Goal: Information Seeking & Learning: Learn about a topic

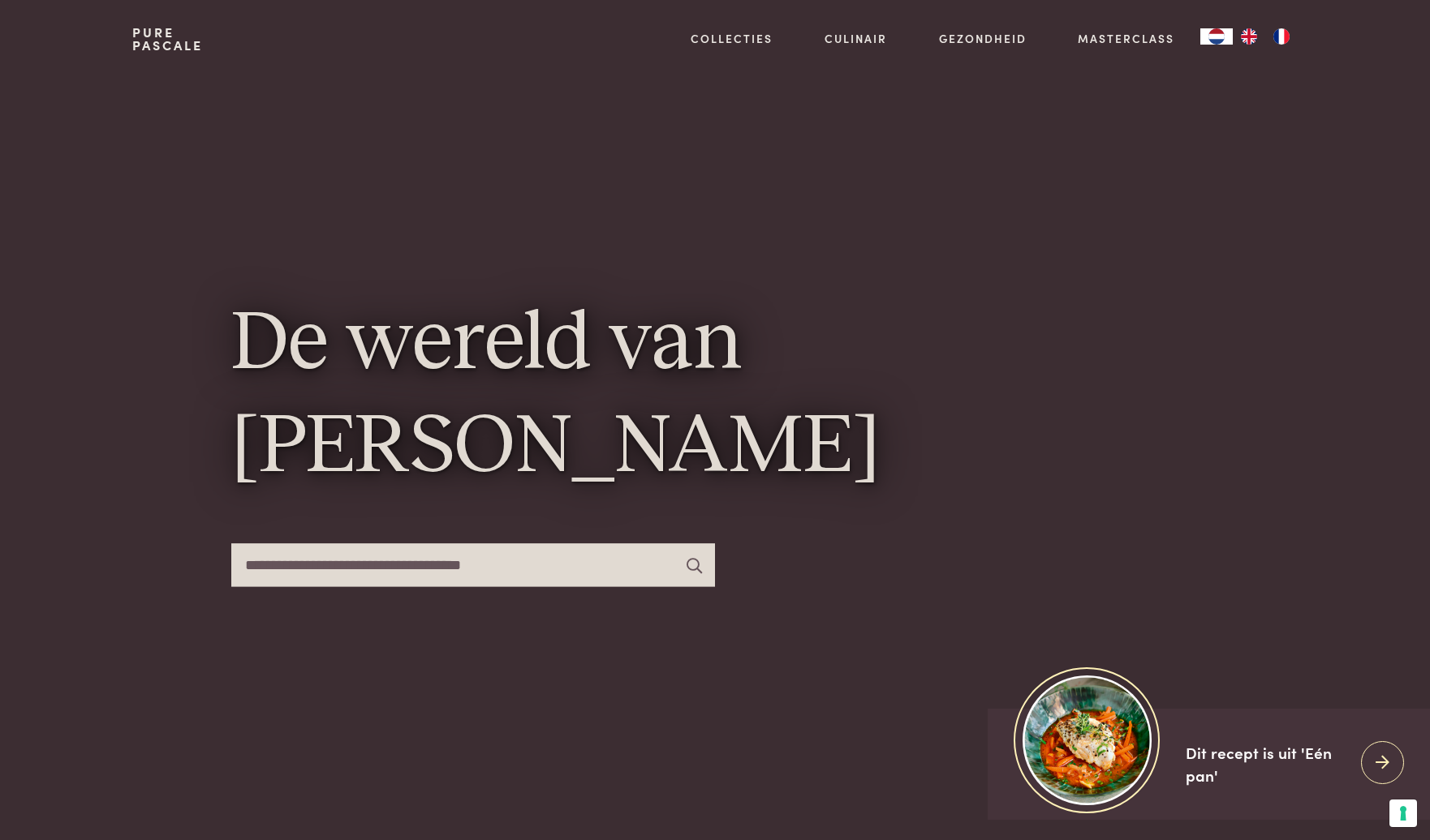
click at [468, 259] on div "De wereld van [PERSON_NAME]" at bounding box center [715, 448] width 967 height 742
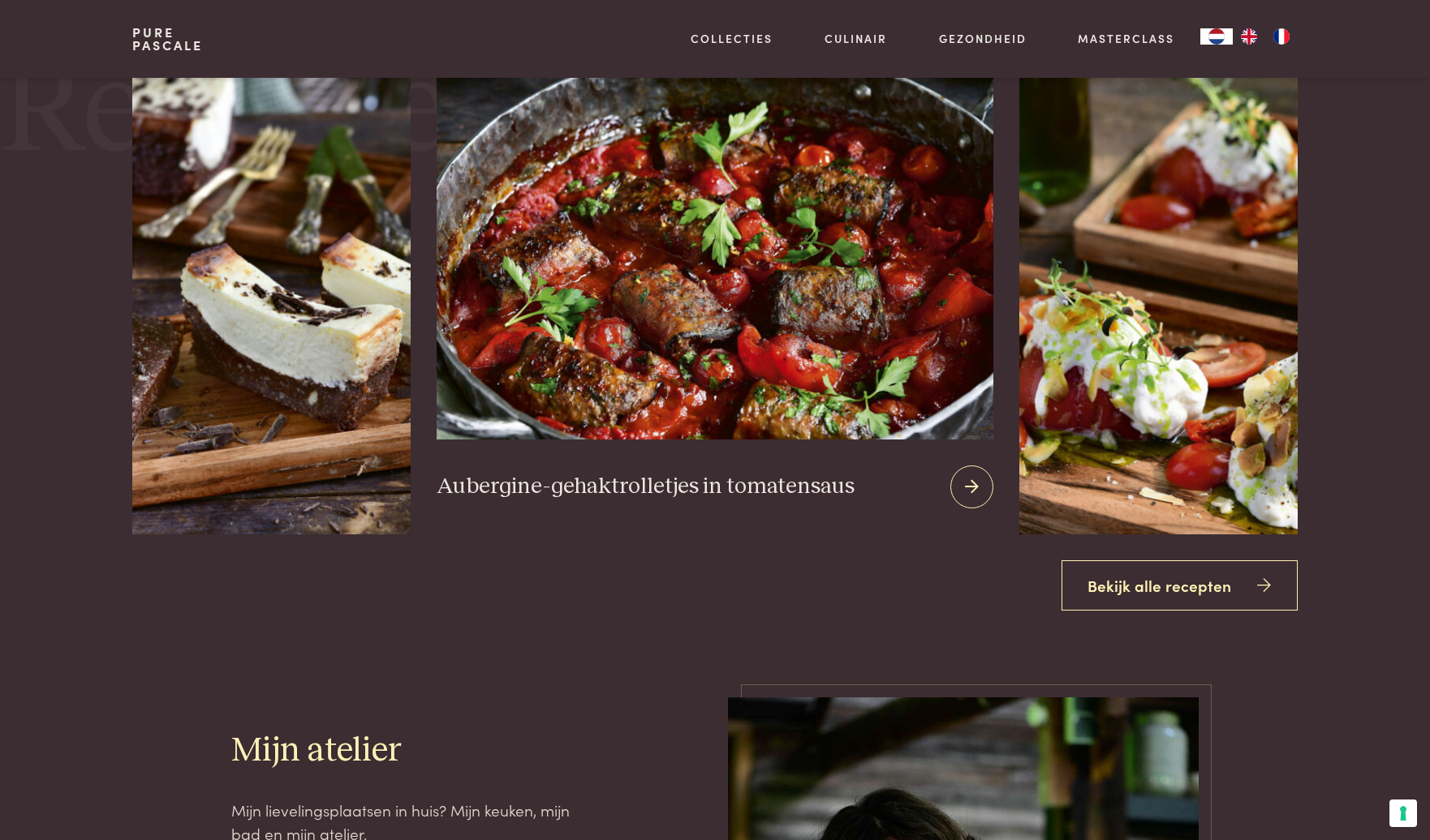
scroll to position [2270, 0]
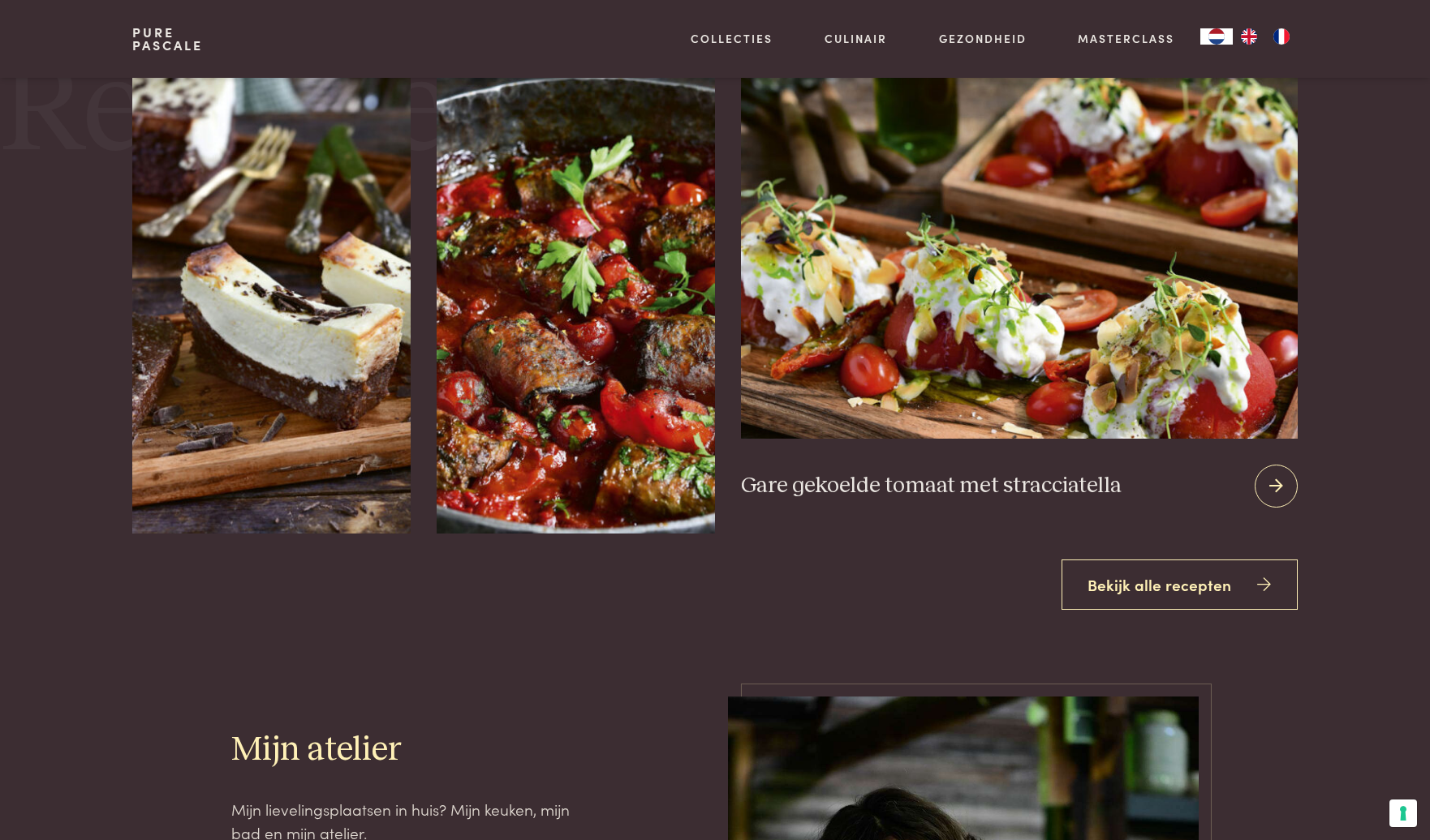
click at [1274, 493] on icon at bounding box center [1276, 486] width 14 height 24
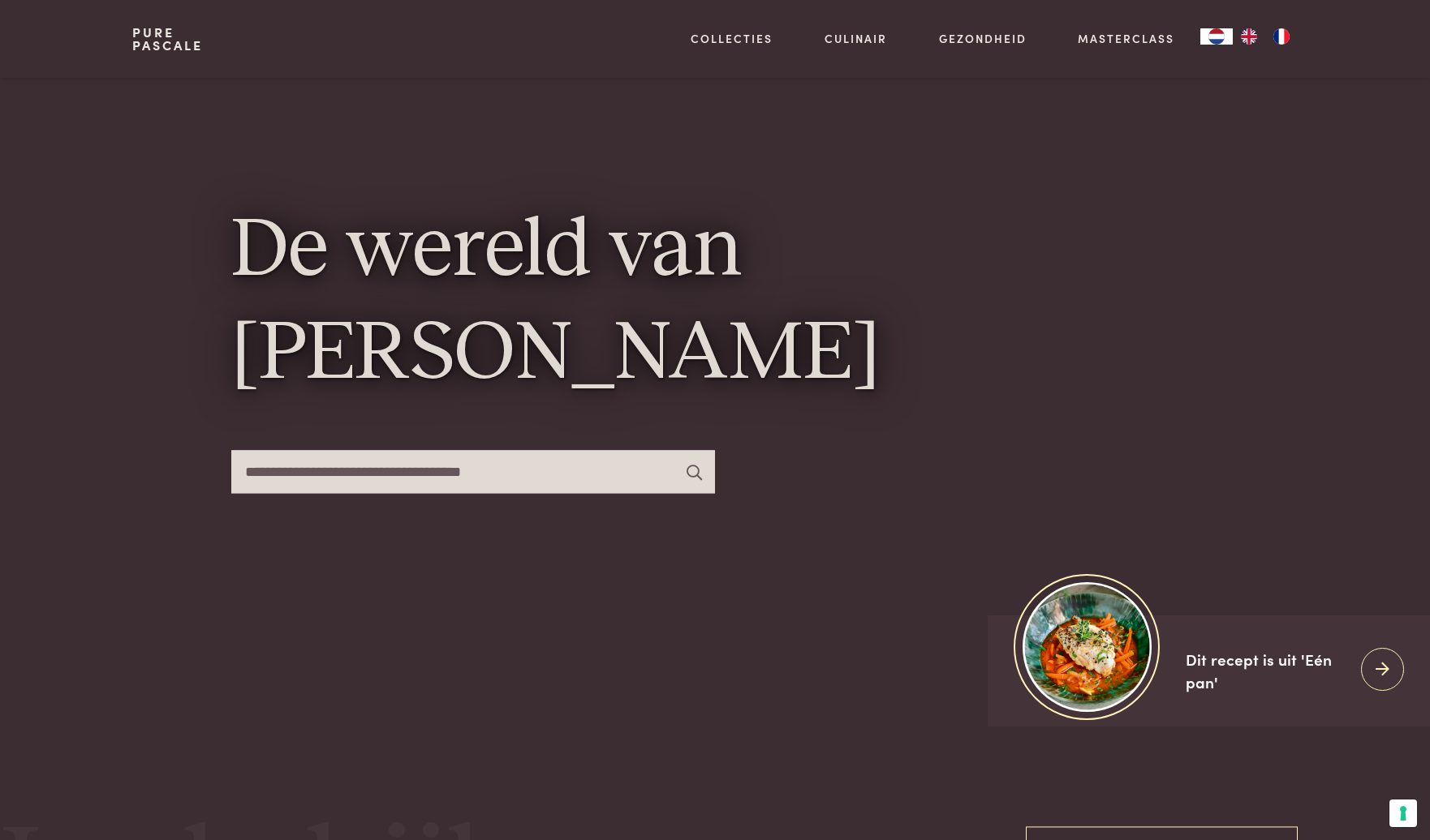
scroll to position [81, 0]
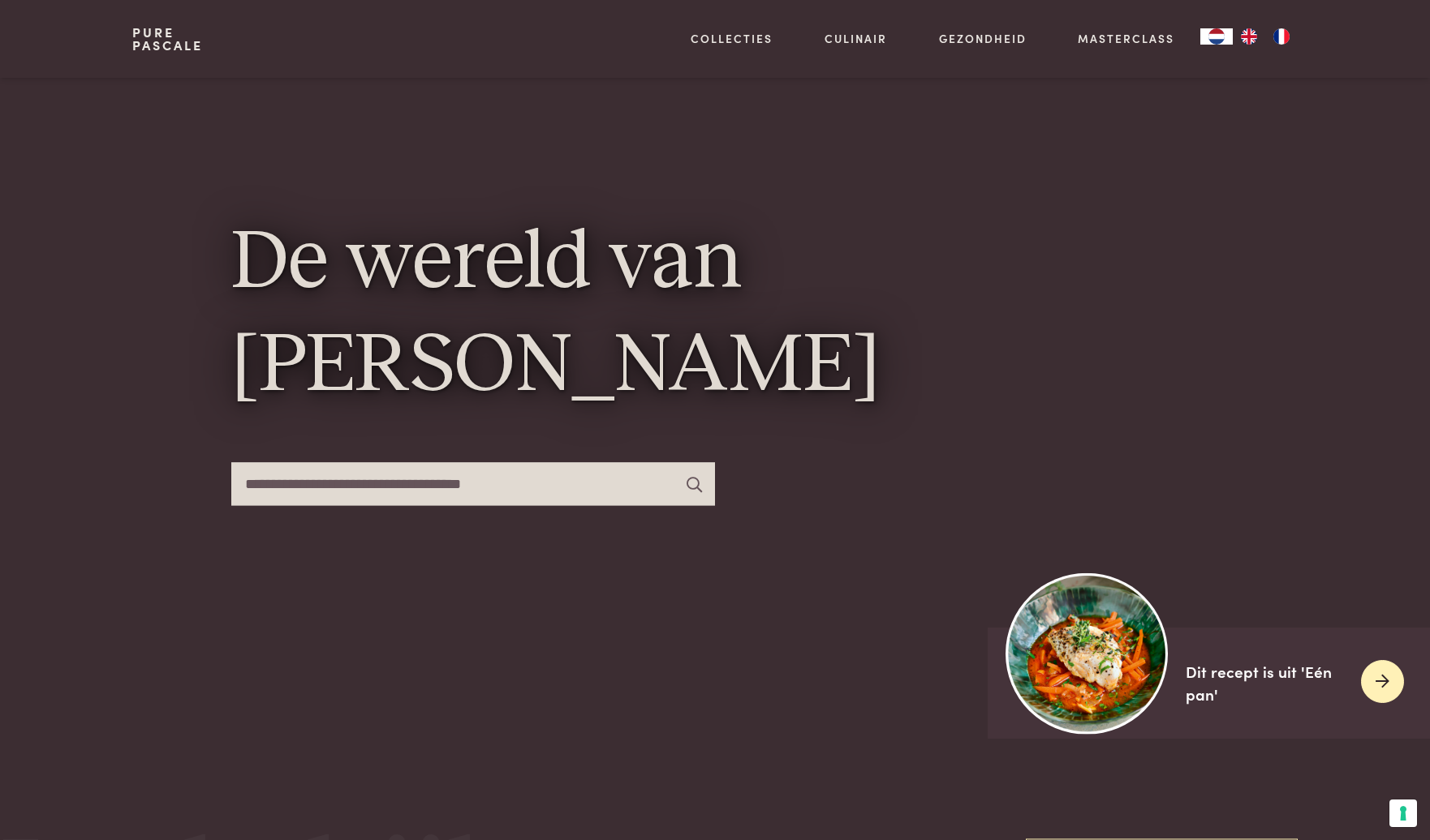
click at [1374, 666] on div at bounding box center [1382, 681] width 43 height 43
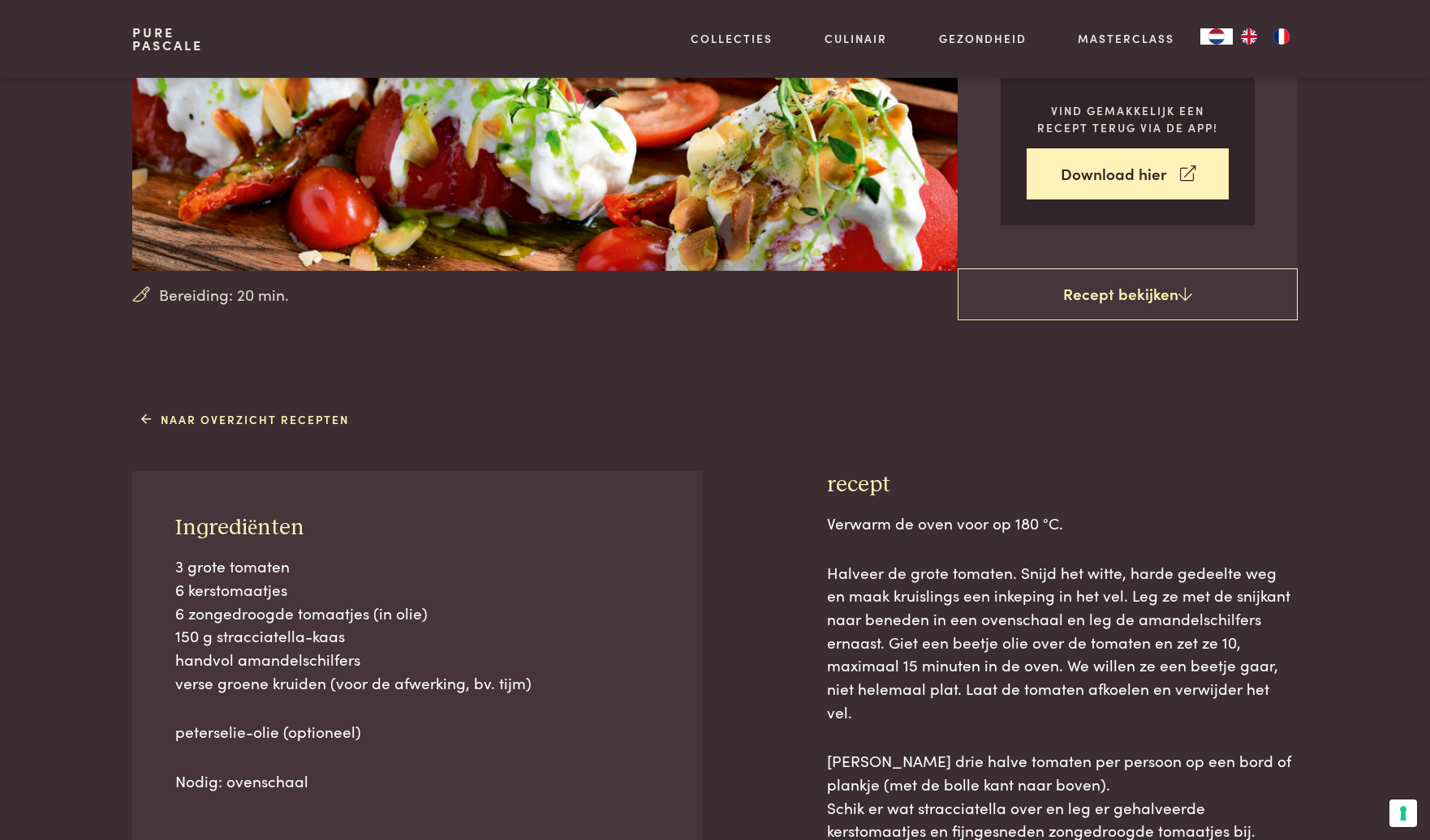
scroll to position [486, 0]
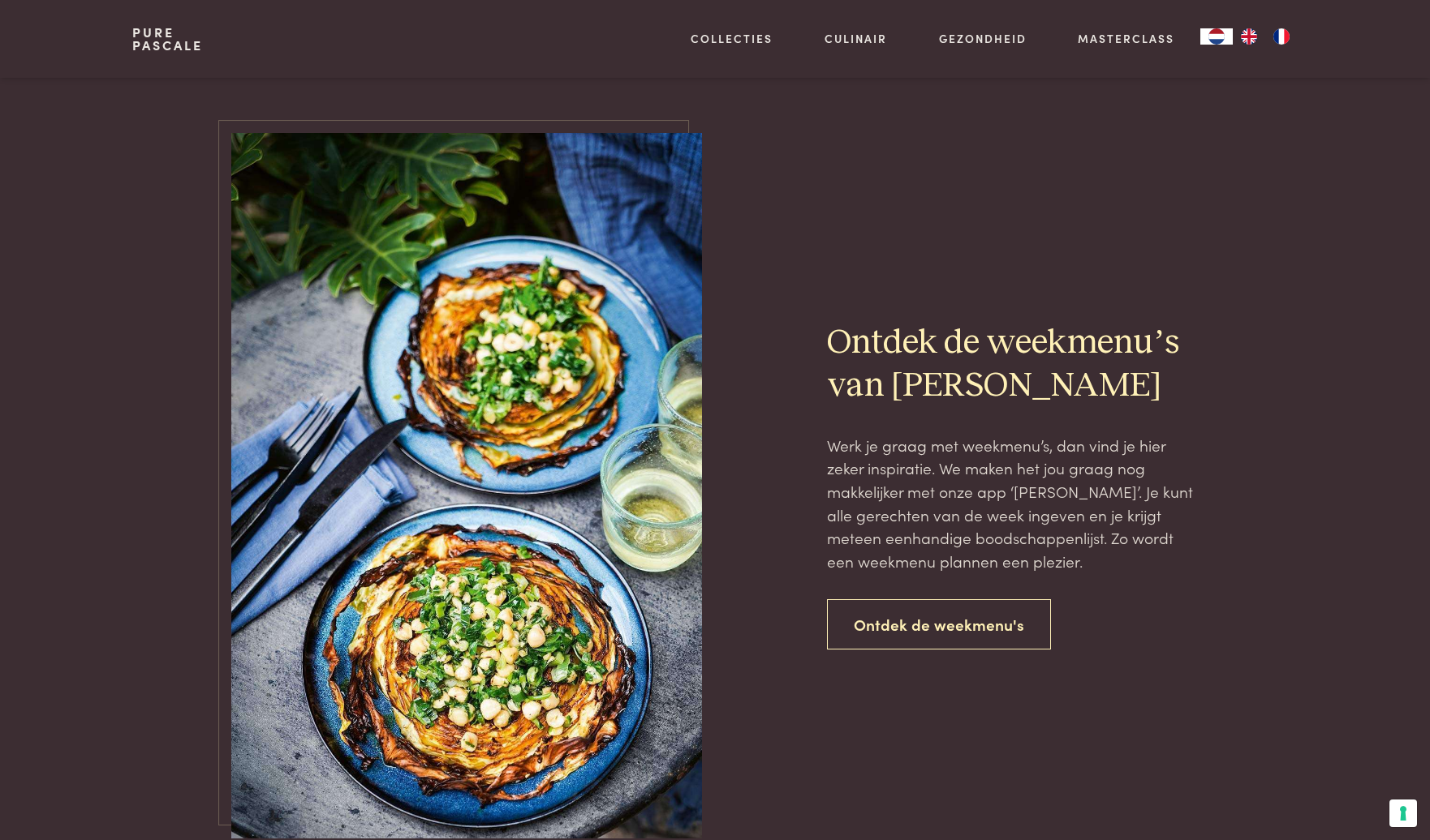
scroll to position [3650, 0]
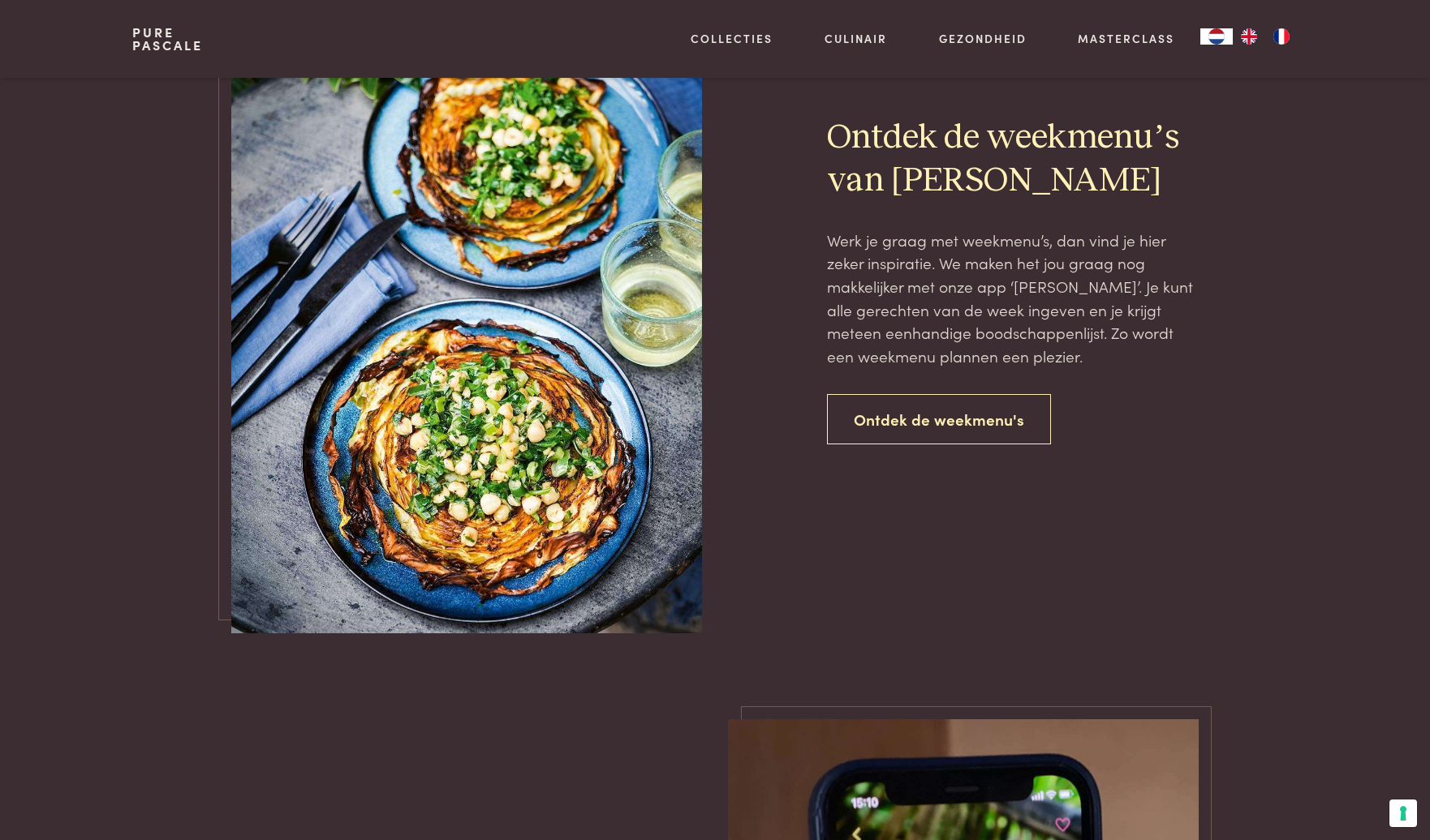
click at [487, 273] on img at bounding box center [466, 281] width 471 height 705
click at [903, 395] on div "Ontdek de weekmenu’s van Pascale Werk je graag met weekmenu’s, dan vind je hier…" at bounding box center [1012, 281] width 372 height 329
drag, startPoint x: 903, startPoint y: 395, endPoint x: 898, endPoint y: 420, distance: 25.5
click at [897, 420] on link "Ontdek de weekmenu's" at bounding box center [938, 420] width 224 height 51
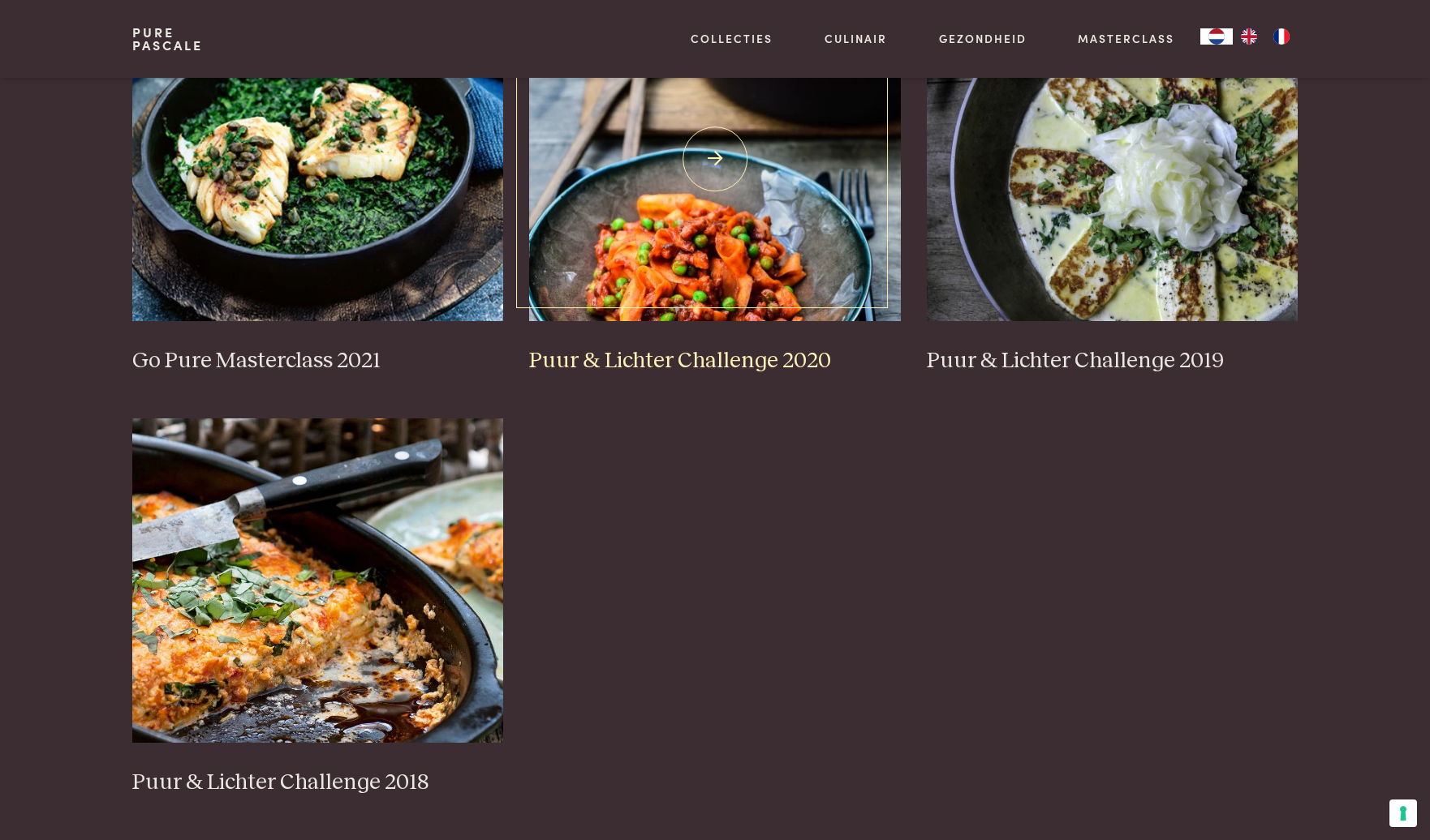
scroll to position [1297, 0]
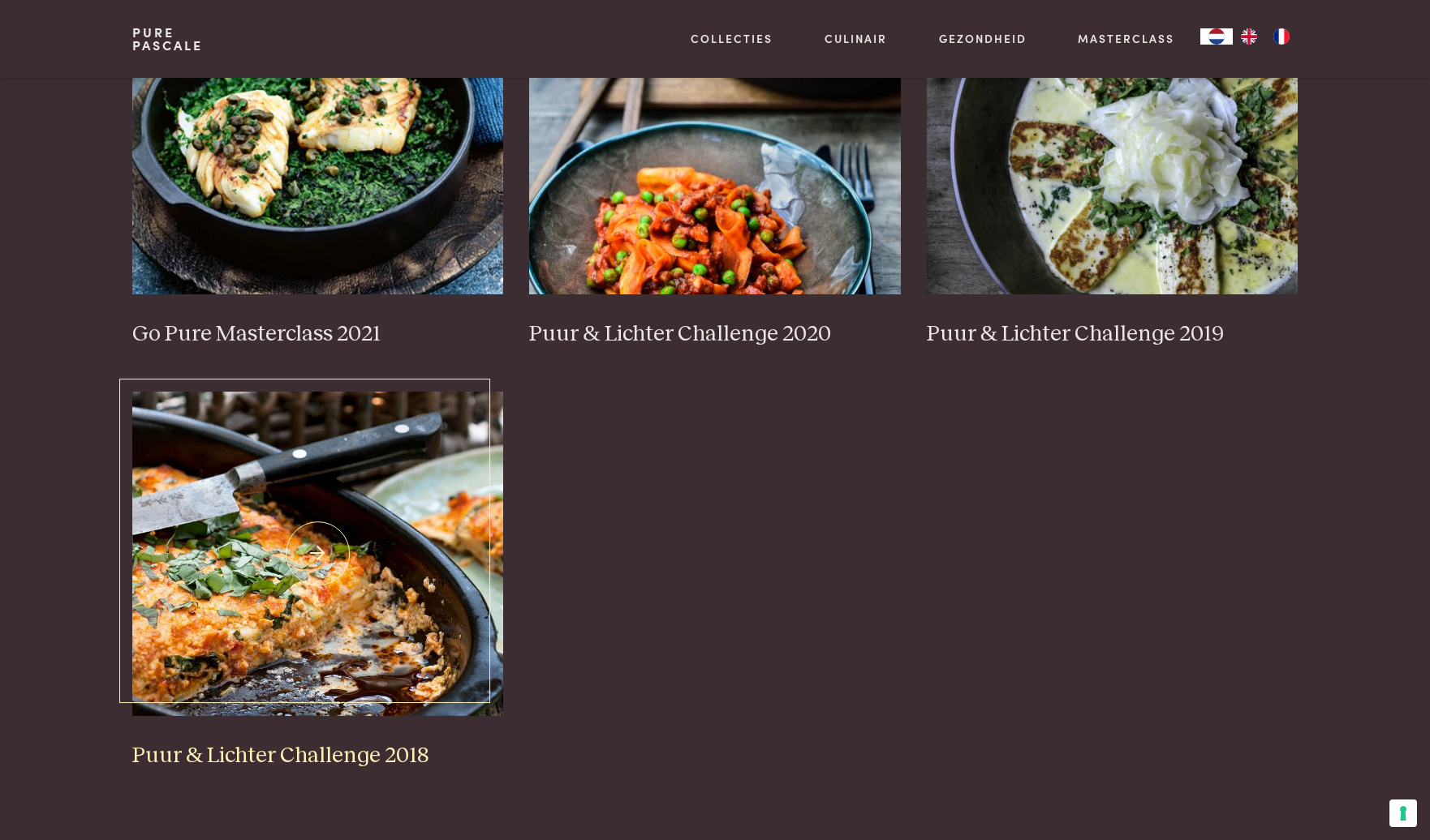
click at [424, 591] on img at bounding box center [318, 553] width 372 height 325
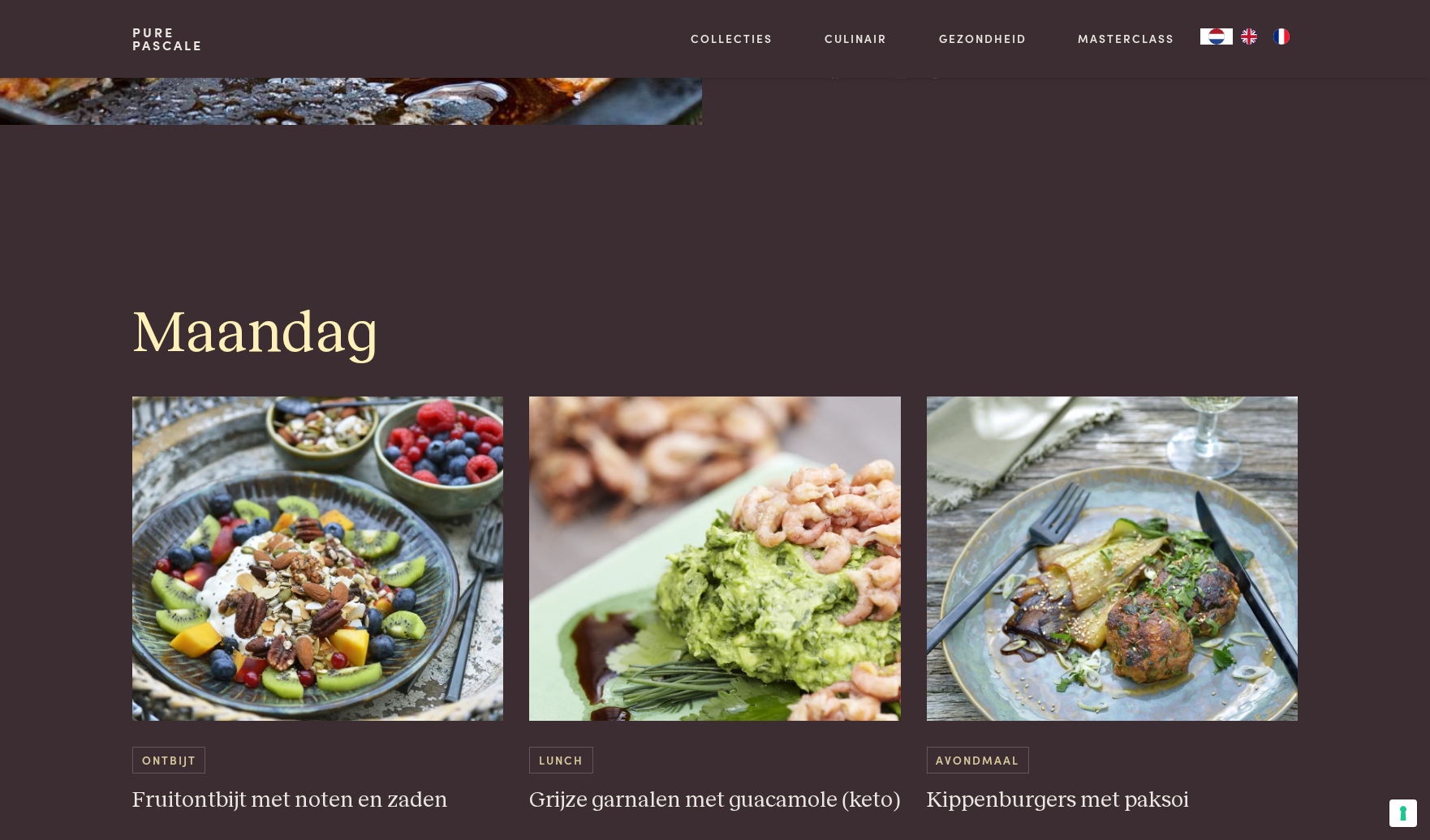
scroll to position [892, 0]
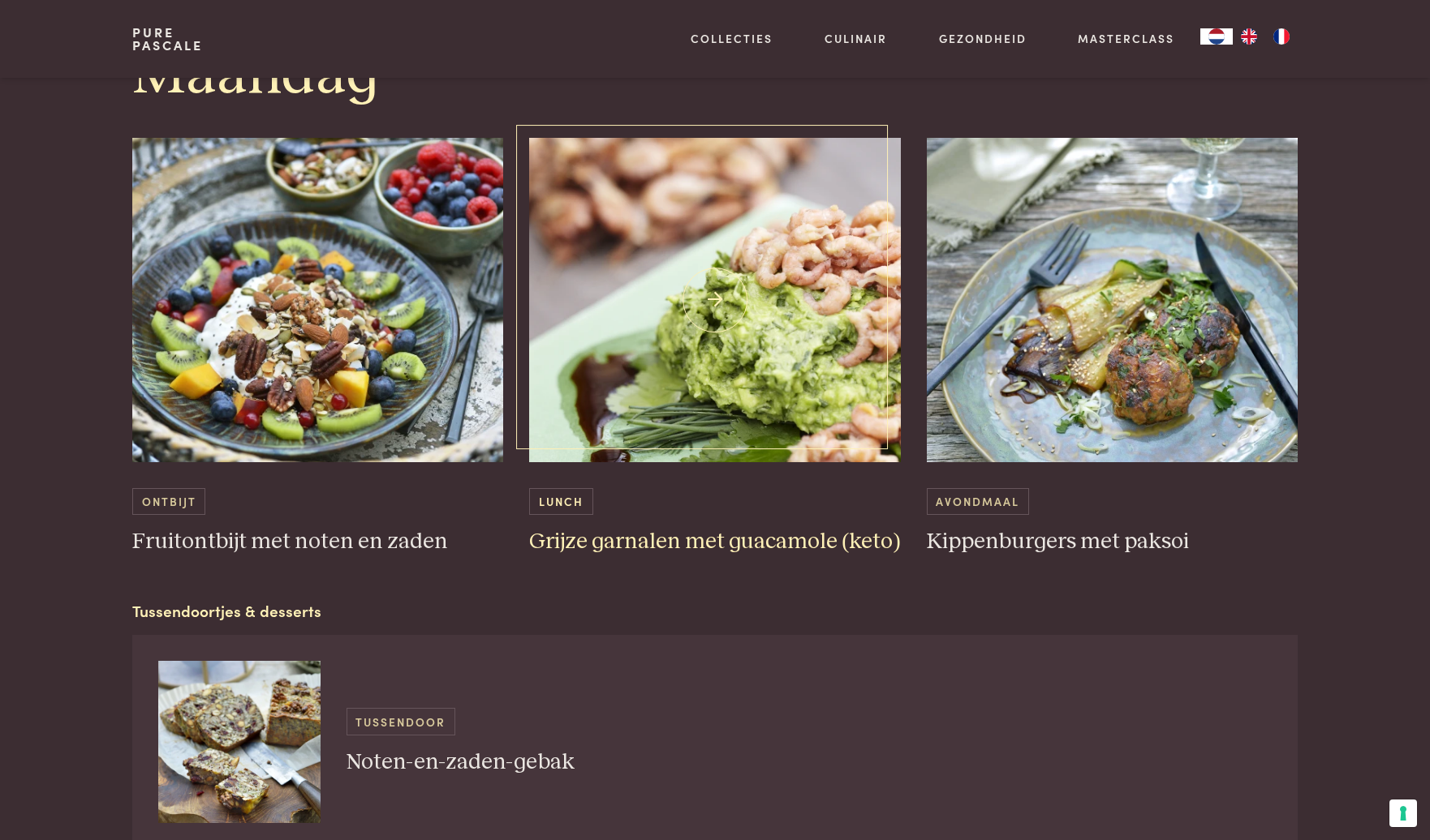
click at [576, 541] on h3 "Grijze garnalen met guacamole (keto)" at bounding box center [715, 542] width 372 height 28
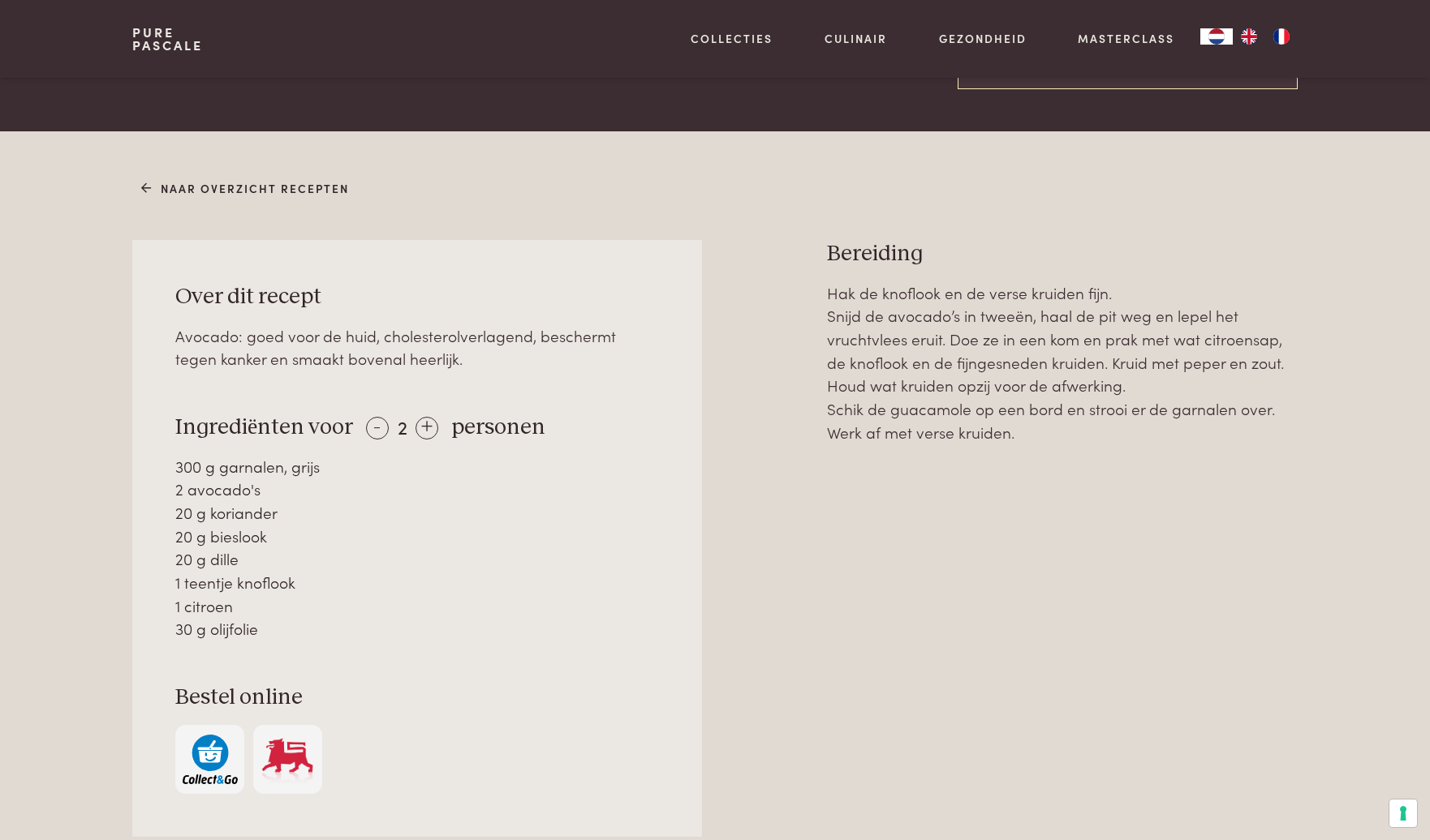
scroll to position [649, 0]
